Goal: Task Accomplishment & Management: Manage account settings

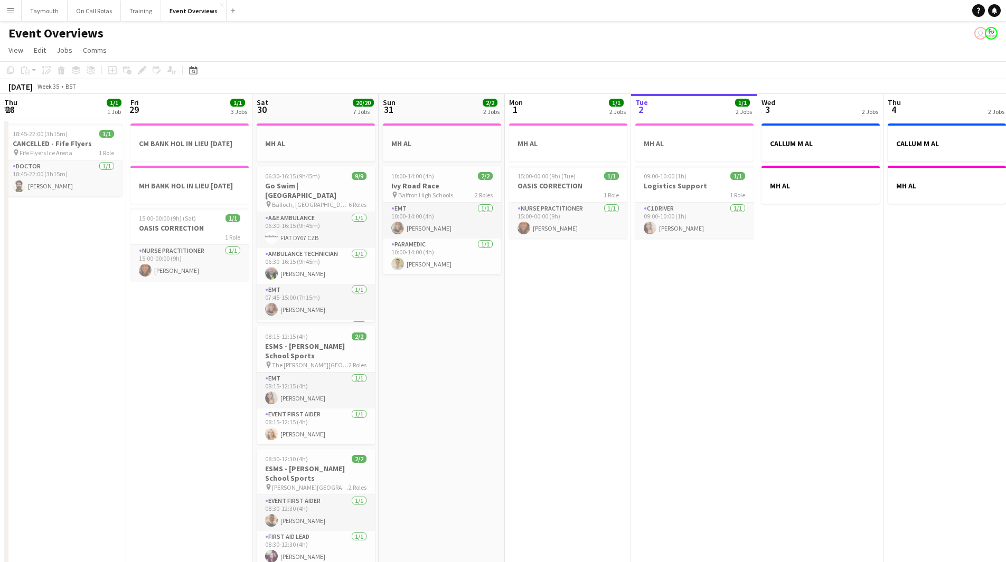
scroll to position [0, 363]
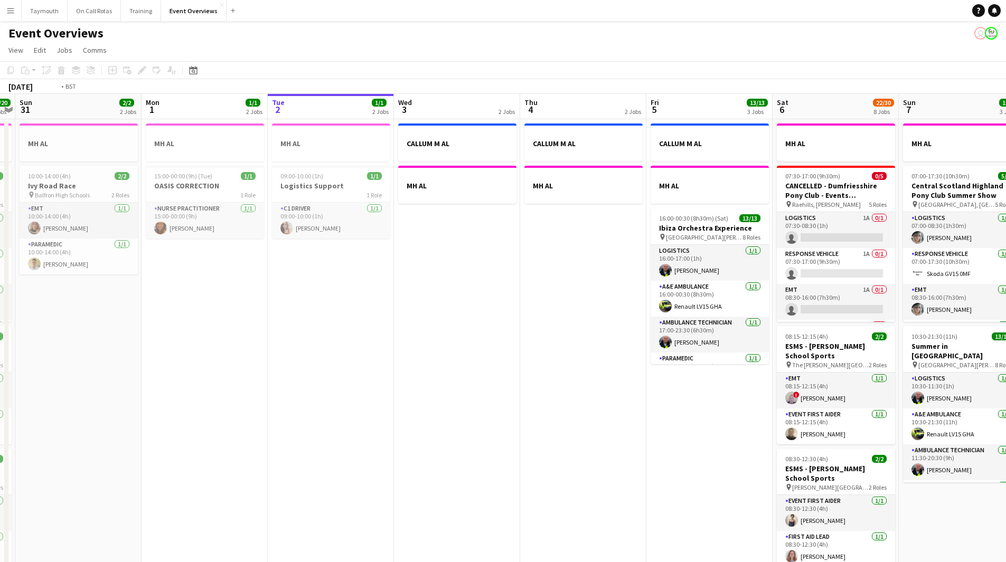
drag, startPoint x: 659, startPoint y: 383, endPoint x: 222, endPoint y: 379, distance: 437.1
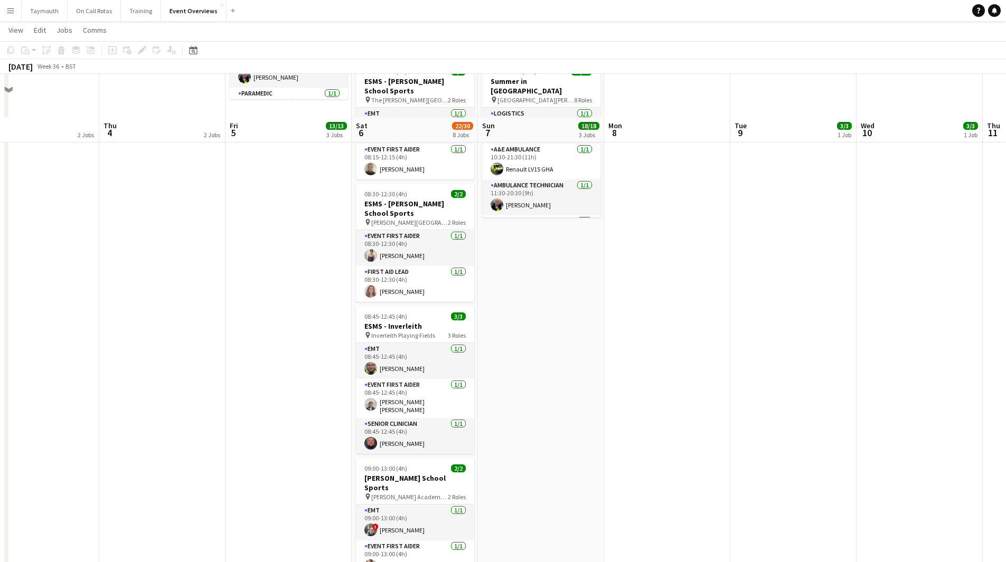
scroll to position [528, 0]
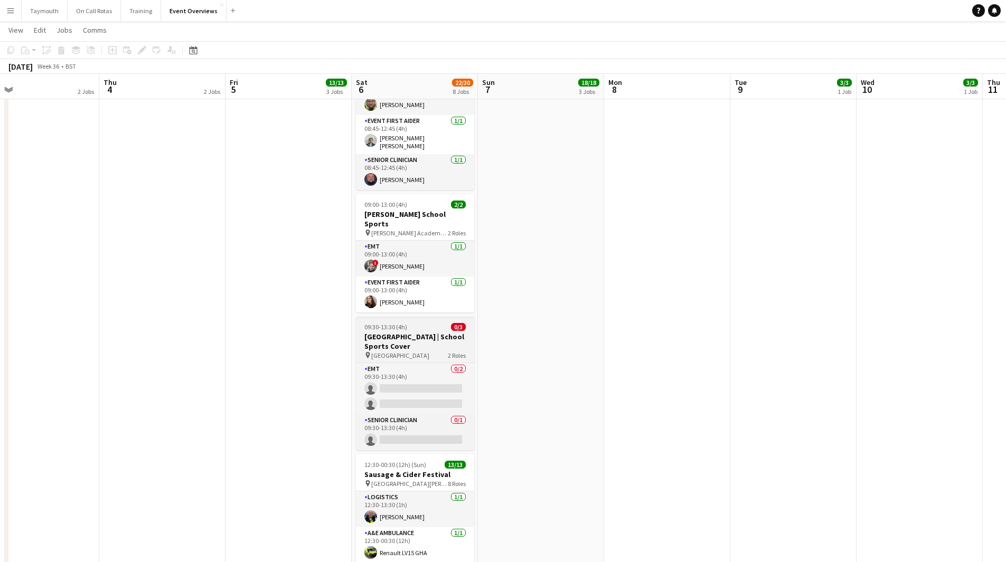
click at [430, 335] on h3 "[GEOGRAPHIC_DATA] | School Sports Cover" at bounding box center [415, 341] width 118 height 19
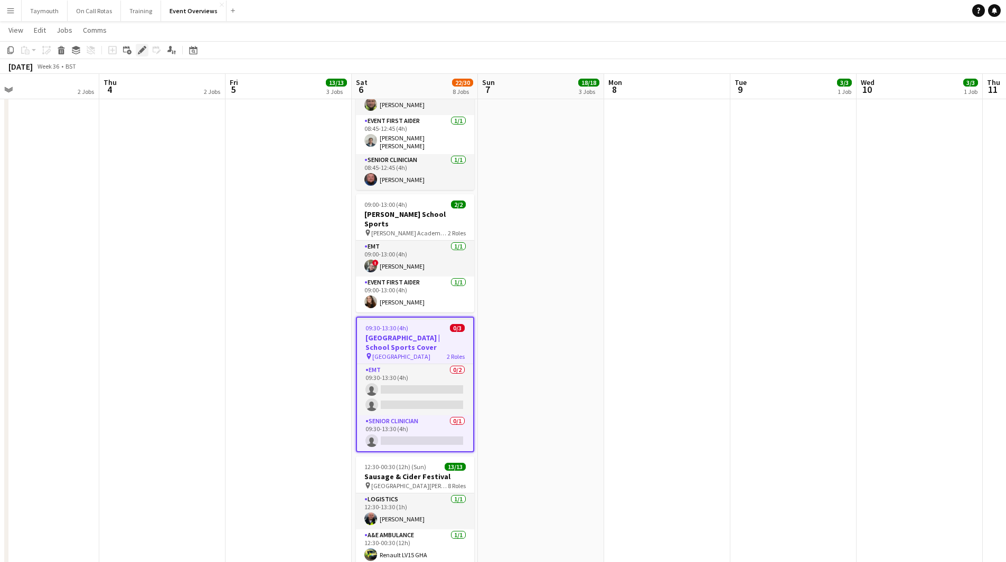
click at [139, 52] on icon at bounding box center [142, 51] width 6 height 6
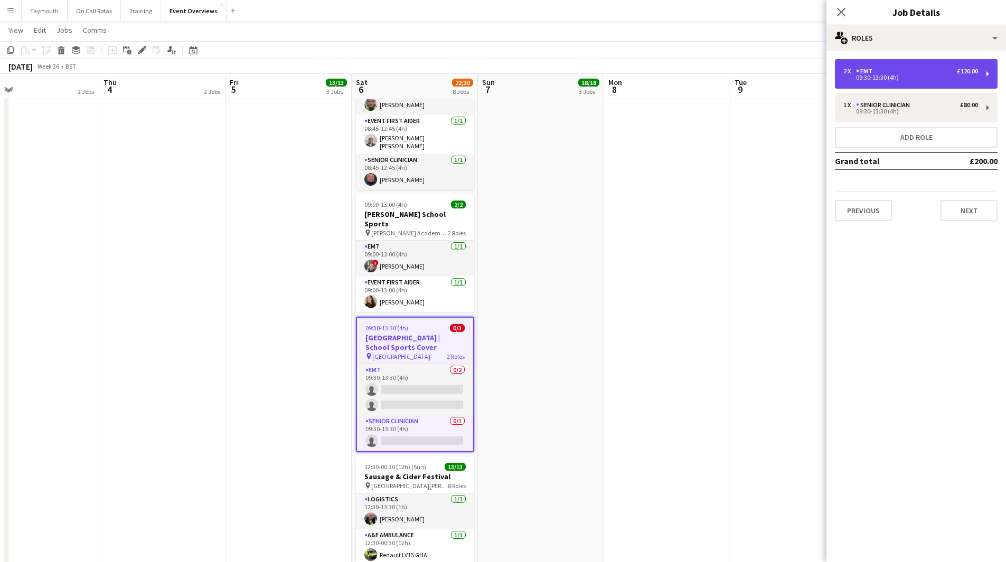
click at [913, 72] on div "2 x EMT £120.00" at bounding box center [910, 71] width 135 height 7
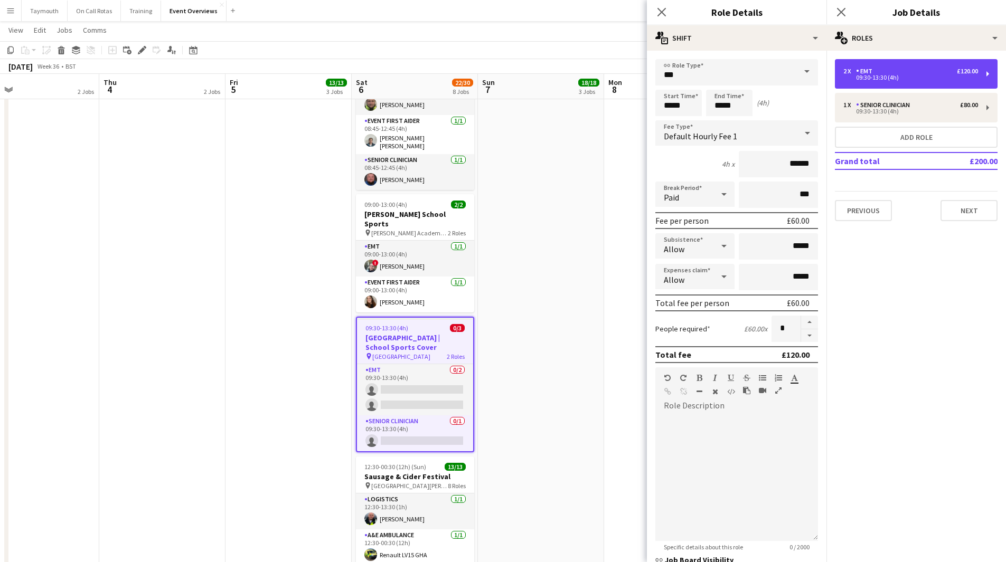
scroll to position [153, 0]
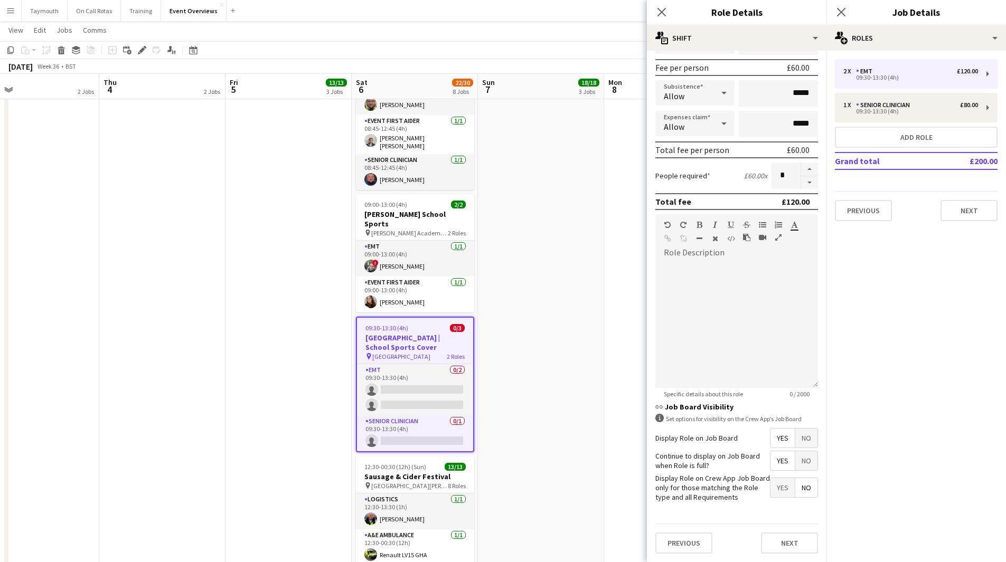
click at [770, 437] on span "Yes" at bounding box center [782, 438] width 24 height 19
click at [770, 461] on span "Yes" at bounding box center [782, 460] width 24 height 19
click at [879, 100] on div "1 x Senior Clinician £80.00 09:30-13:30 (4h)" at bounding box center [916, 108] width 163 height 30
type input "**********"
type input "******"
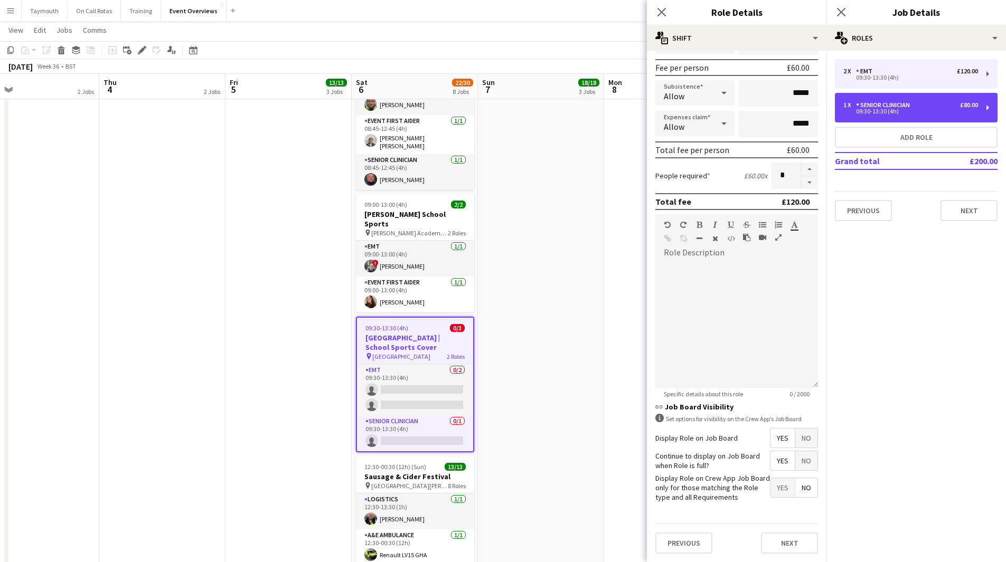
type input "*"
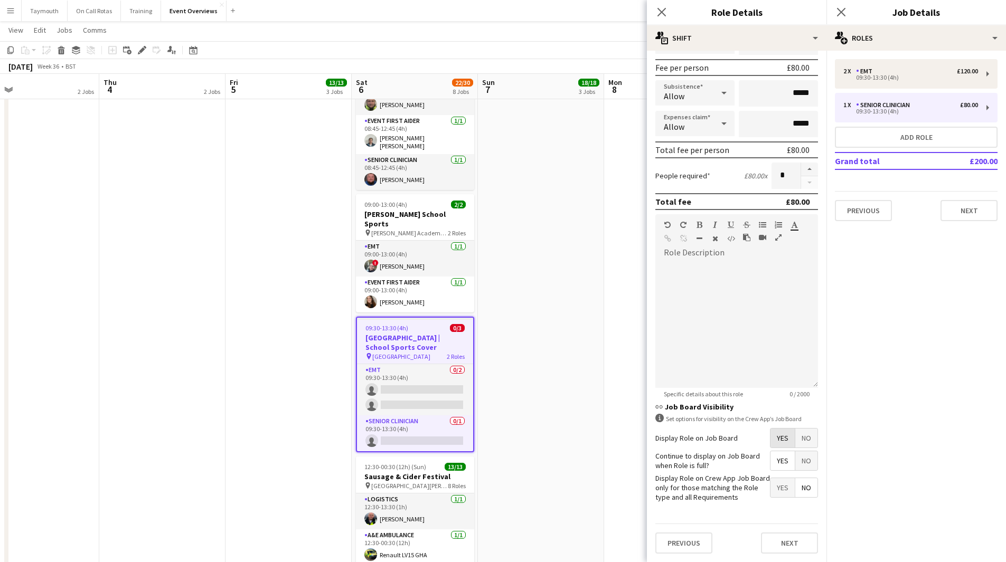
click at [774, 443] on span "Yes" at bounding box center [782, 438] width 24 height 19
click at [770, 457] on span "Yes" at bounding box center [782, 460] width 24 height 19
click at [522, 346] on app-date-cell "MH AL 07:00-17:30 (10h30m) 5/5 Central Scotland Highland Pony Club Summer Show …" at bounding box center [541, 111] width 126 height 1043
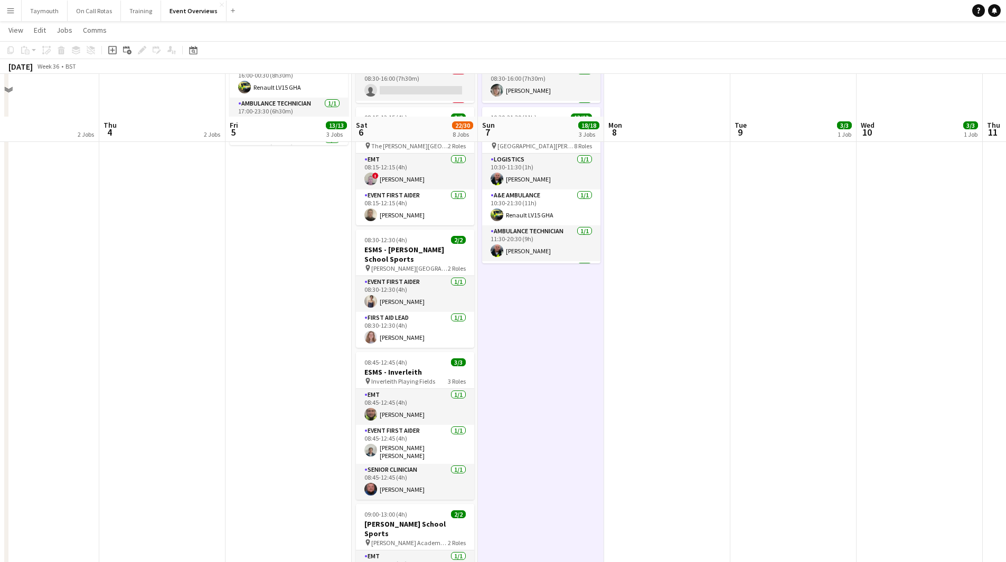
scroll to position [0, 0]
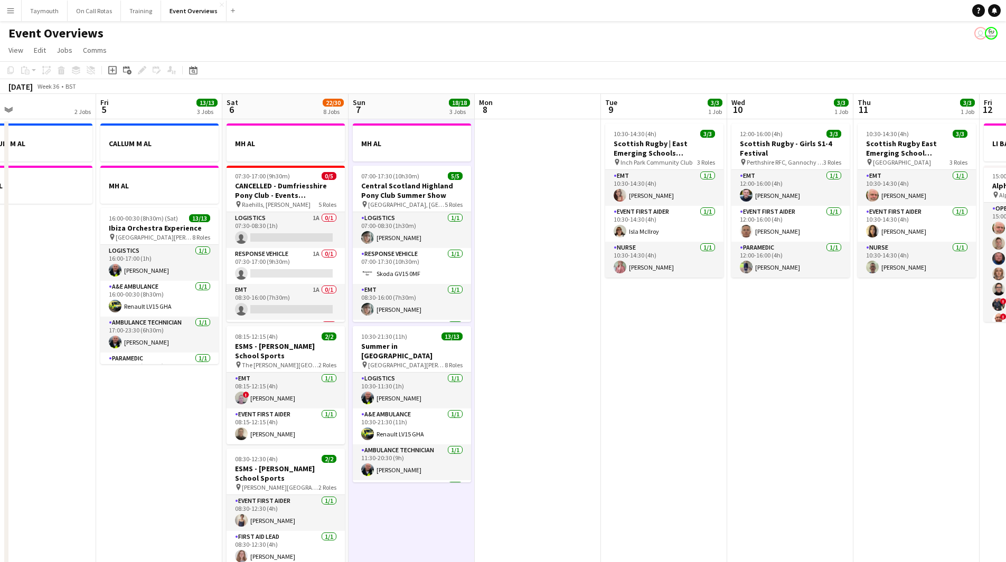
drag, startPoint x: 753, startPoint y: 374, endPoint x: 338, endPoint y: 363, distance: 415.1
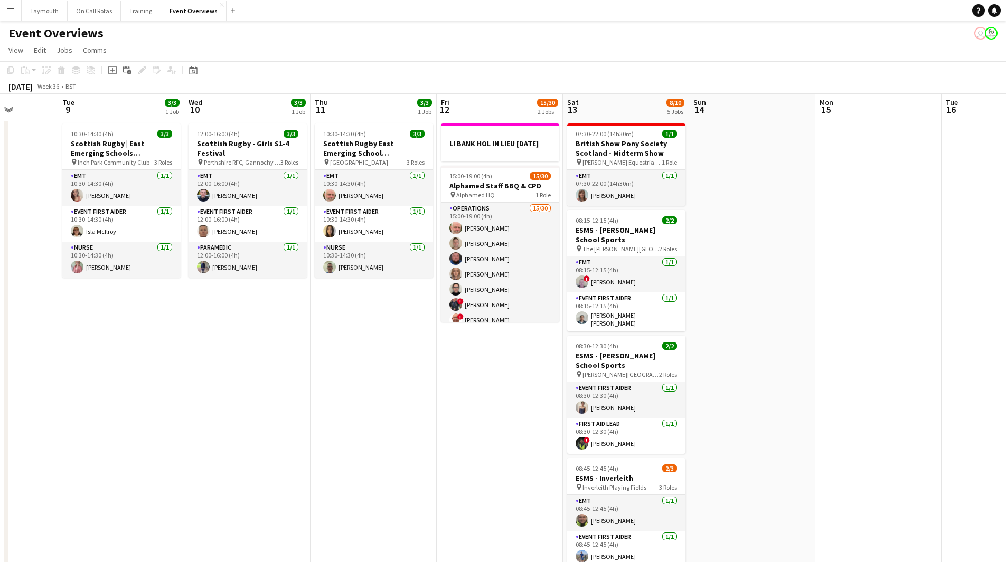
drag, startPoint x: 425, startPoint y: 354, endPoint x: 319, endPoint y: 357, distance: 106.2
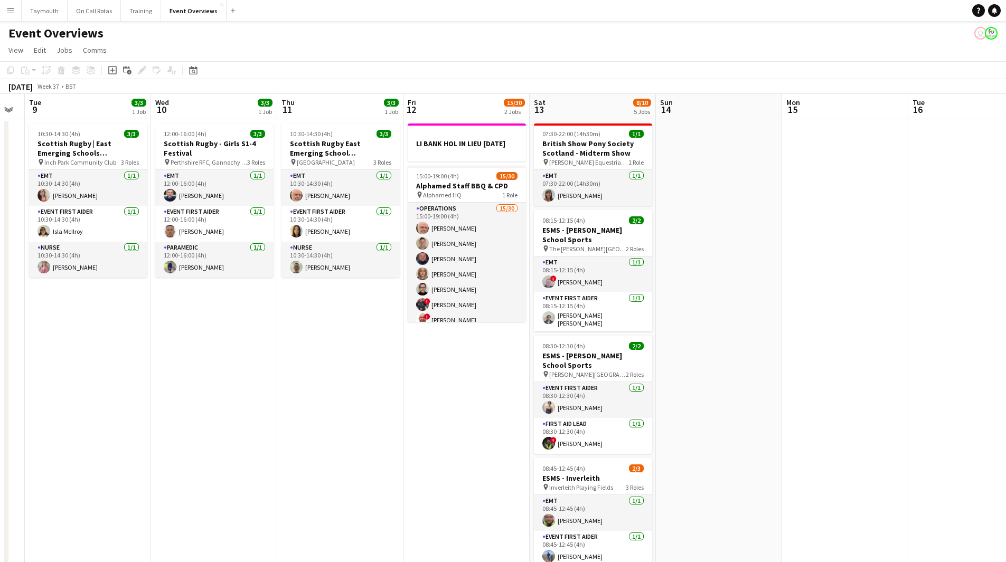
drag, startPoint x: 240, startPoint y: 402, endPoint x: 690, endPoint y: 411, distance: 450.9
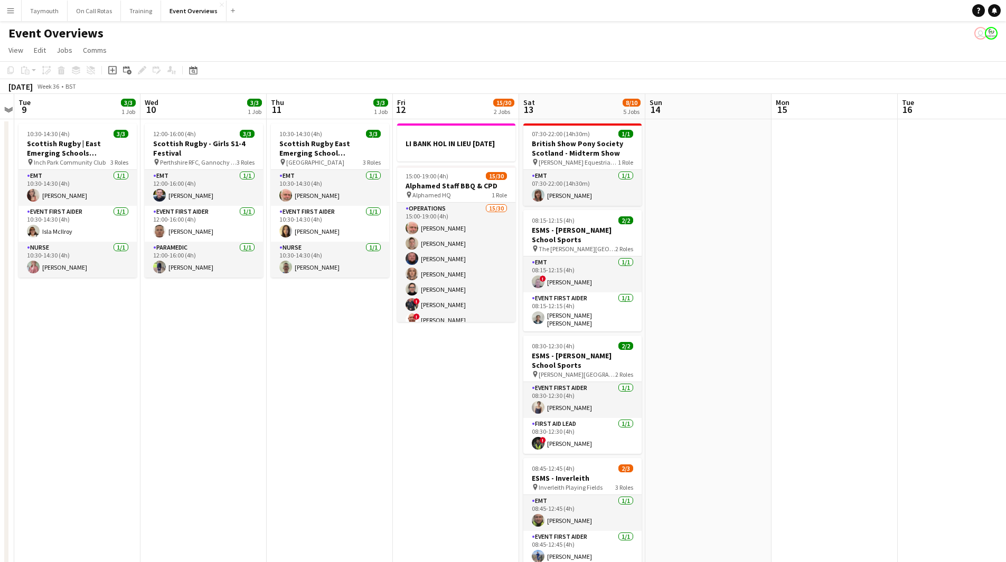
drag, startPoint x: 442, startPoint y: 398, endPoint x: 191, endPoint y: 398, distance: 251.3
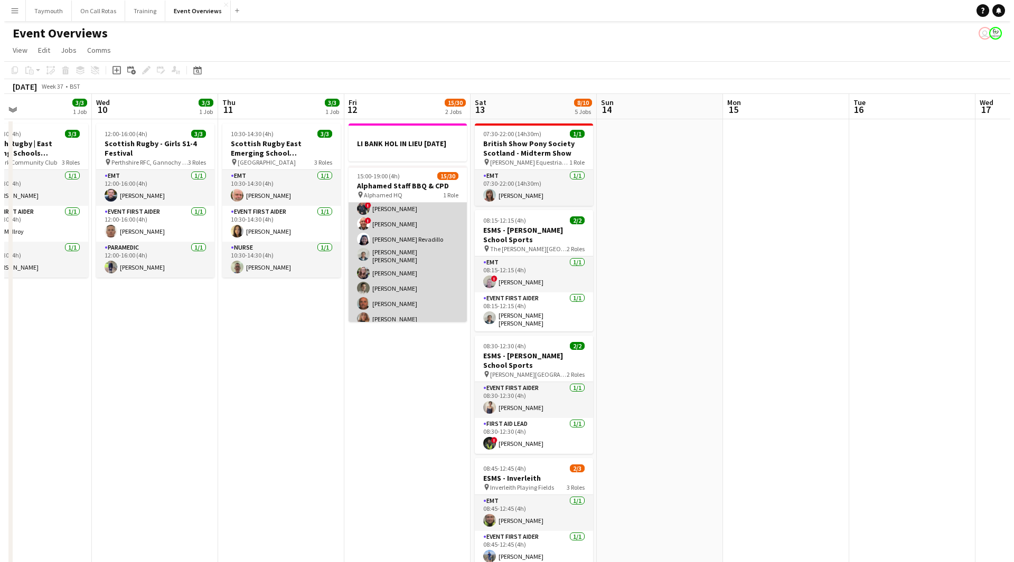
scroll to position [53, 0]
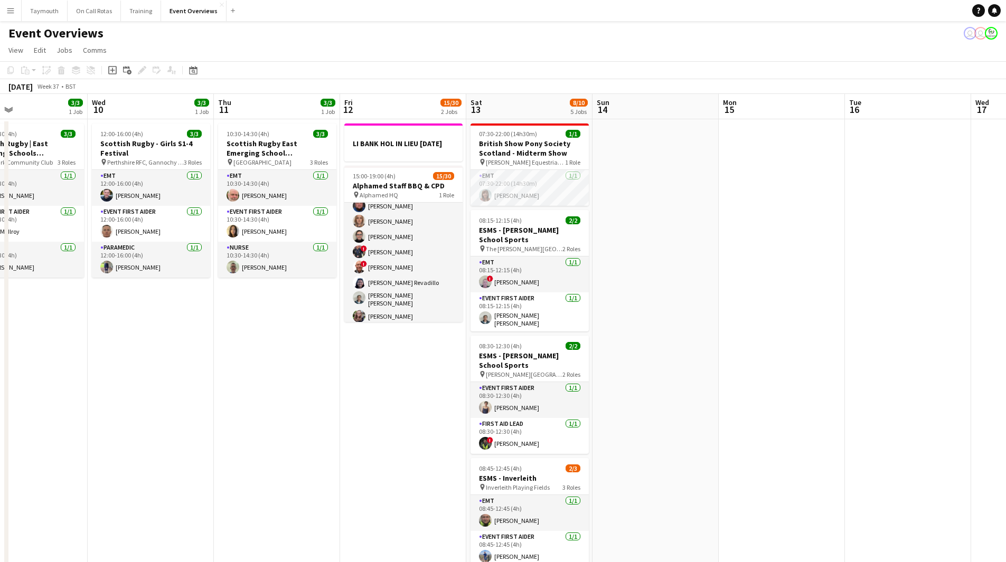
click at [13, 8] on app-icon "Menu" at bounding box center [10, 10] width 8 height 8
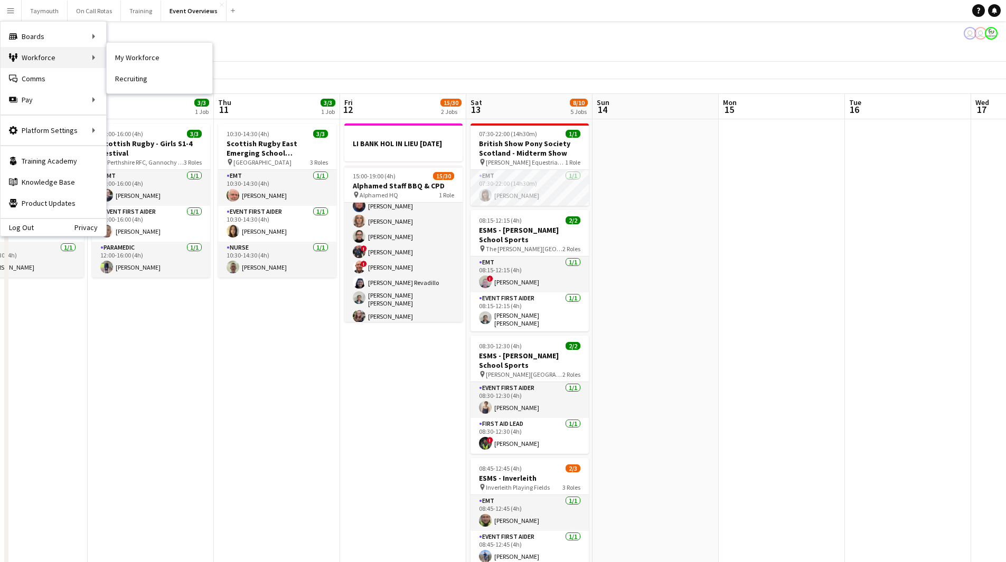
click at [80, 55] on div "Workforce Workforce" at bounding box center [54, 57] width 106 height 21
click at [131, 56] on link "My Workforce" at bounding box center [160, 57] width 106 height 21
